Goal: Information Seeking & Learning: Learn about a topic

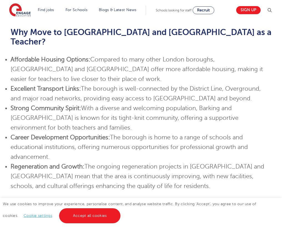
scroll to position [764, 0]
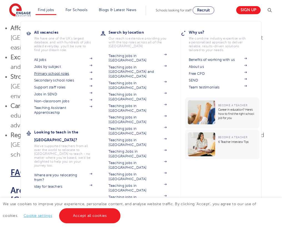
click at [49, 71] on link "Primary school roles" at bounding box center [63, 73] width 58 height 4
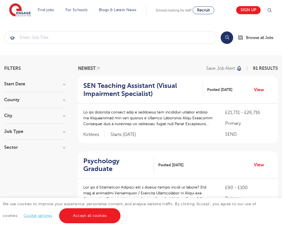
click at [38, 120] on div "City [GEOGRAPHIC_DATA] 22 Kirklees 15 Bradford 6 Ealing 4 Worthing 4 Show more" at bounding box center [34, 118] width 61 height 10
click at [64, 116] on h3 "City" at bounding box center [34, 115] width 61 height 4
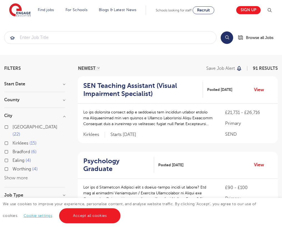
click at [16, 175] on button "Show more" at bounding box center [16, 177] width 24 height 5
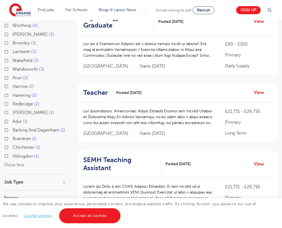
scroll to position [145, 0]
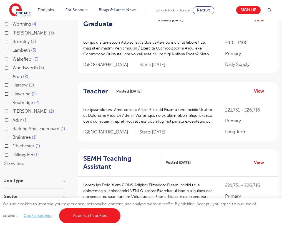
click at [12, 125] on label "Barking And Dagenham 1" at bounding box center [38, 128] width 53 height 7
click at [12, 126] on input "Barking And Dagenham 1" at bounding box center [14, 128] width 4 height 4
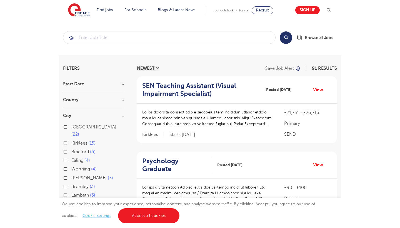
scroll to position [145, 0]
